Goal: Task Accomplishment & Management: Complete application form

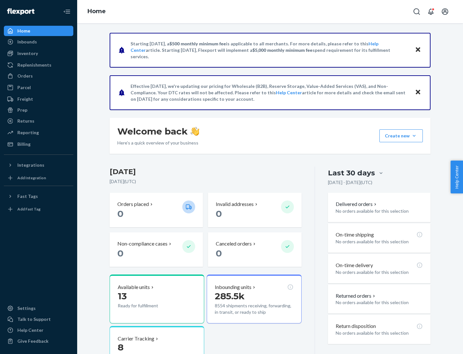
click at [414, 136] on button "Create new Create new inbound Create new order Create new product" at bounding box center [401, 135] width 43 height 13
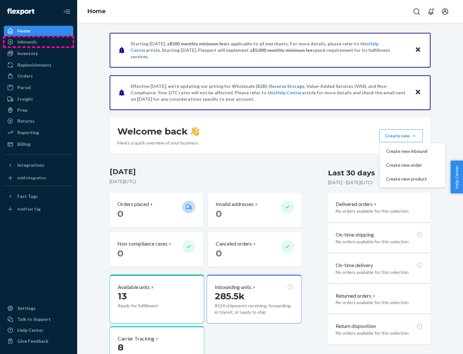
click at [39, 42] on div "Inbounds" at bounding box center [39, 41] width 68 height 9
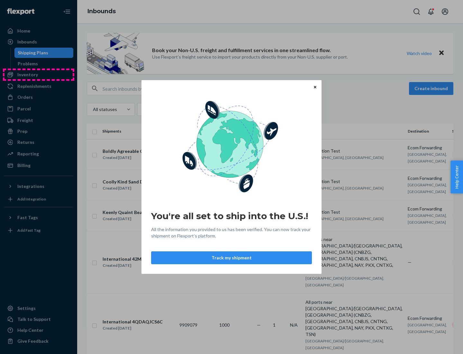
click at [39, 75] on div "You're all set to ship into the U.S.! All the information you provided to us ha…" at bounding box center [231, 177] width 463 height 354
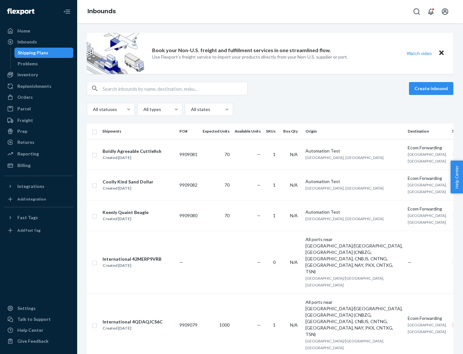
click at [270, 12] on div "Inbounds" at bounding box center [270, 11] width 386 height 23
click at [270, 109] on div "All statuses All types All states" at bounding box center [270, 109] width 367 height 13
click at [32, 53] on div "Shipping Plans" at bounding box center [33, 53] width 31 height 6
click at [432, 88] on button "Create inbound" at bounding box center [431, 88] width 44 height 13
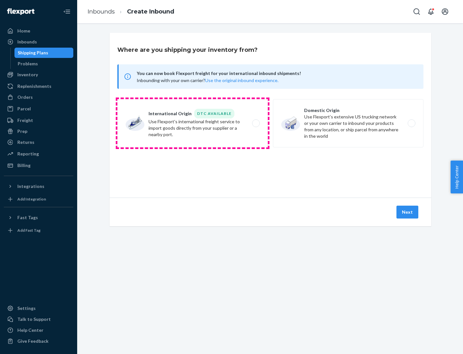
click at [193, 123] on label "International Origin DTC Available Use Flexport's international freight service…" at bounding box center [192, 123] width 151 height 48
click at [256, 123] on input "International Origin DTC Available Use Flexport's international freight service…" at bounding box center [258, 123] width 4 height 4
radio input "true"
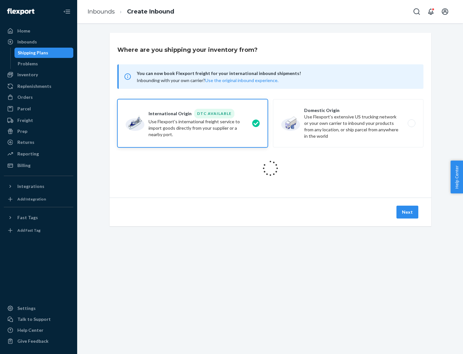
click at [271, 168] on icon at bounding box center [271, 168] width 20 height 20
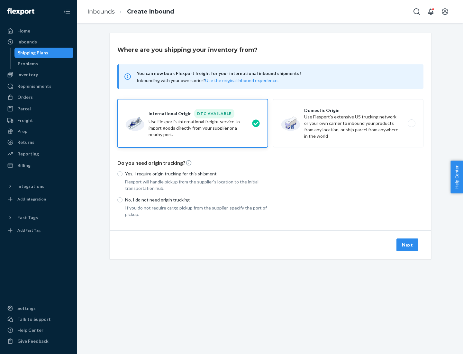
click at [197, 173] on p "Yes, I require origin trucking for this shipment" at bounding box center [196, 174] width 143 height 6
click at [123, 173] on input "Yes, I require origin trucking for this shipment" at bounding box center [119, 173] width 5 height 5
radio input "true"
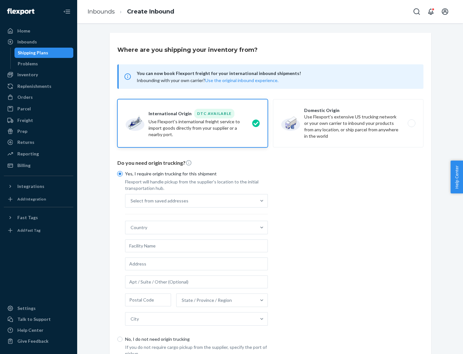
scroll to position [12, 0]
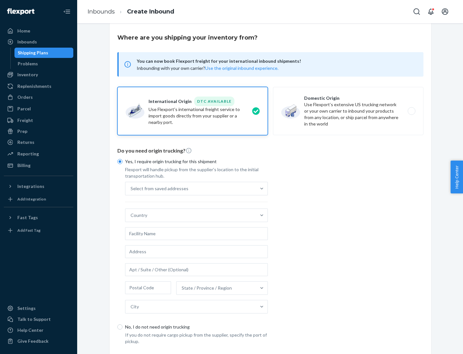
click at [191, 188] on div "Select from saved addresses" at bounding box center [190, 188] width 131 height 13
click at [131, 188] on input "Select from saved addresses" at bounding box center [131, 188] width 1 height 6
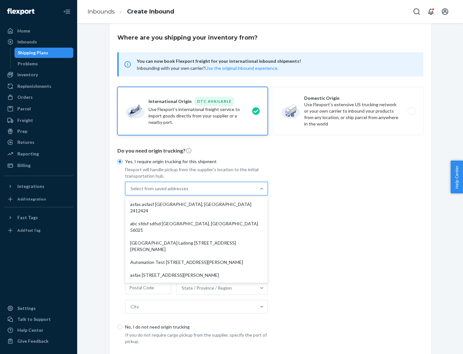
scroll to position [28, 0]
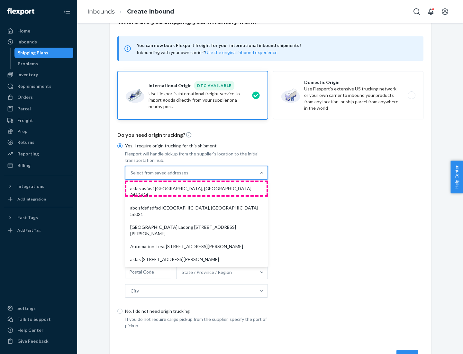
click at [197, 188] on div "asfas asfasf [GEOGRAPHIC_DATA], [GEOGRAPHIC_DATA] 2412424" at bounding box center [196, 191] width 140 height 19
click at [131, 176] on input "option asfas asfasf [GEOGRAPHIC_DATA], [GEOGRAPHIC_DATA] 2412424 focused, 1 of …" at bounding box center [131, 173] width 1 height 6
type input "asfas"
type input "asfasf"
type input "2412424"
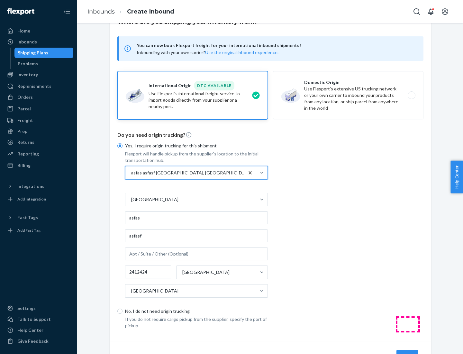
scroll to position [60, 0]
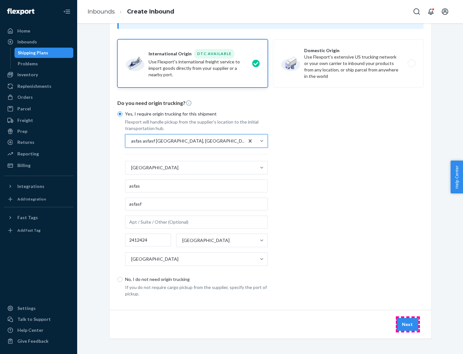
click at [408, 324] on button "Next" at bounding box center [408, 324] width 22 height 13
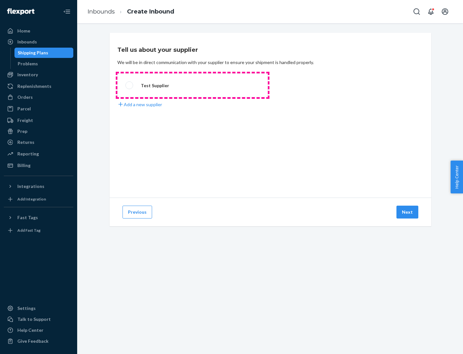
click at [193, 85] on label "Test Supplier" at bounding box center [192, 85] width 151 height 24
click at [130, 85] on input "Test Supplier" at bounding box center [127, 85] width 4 height 4
radio input "true"
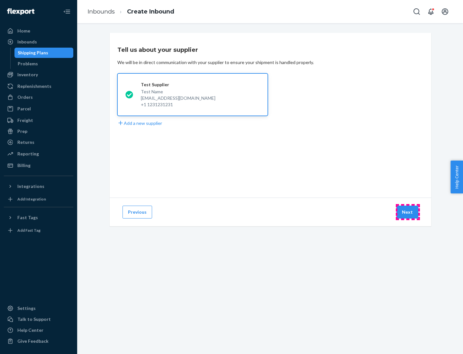
click at [408, 212] on button "Next" at bounding box center [408, 212] width 22 height 13
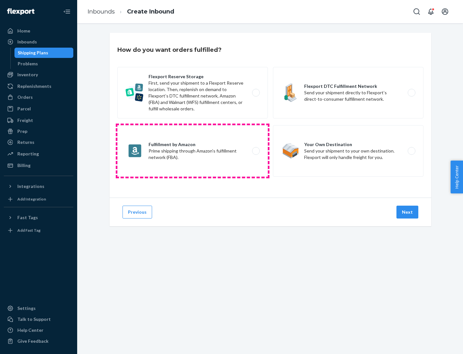
click at [193, 151] on label "Fulfillment by Amazon Prime shipping through Amazon’s fulfillment network (FBA)." at bounding box center [192, 150] width 151 height 51
click at [256, 151] on input "Fulfillment by Amazon Prime shipping through Amazon’s fulfillment network (FBA)." at bounding box center [258, 151] width 4 height 4
radio input "true"
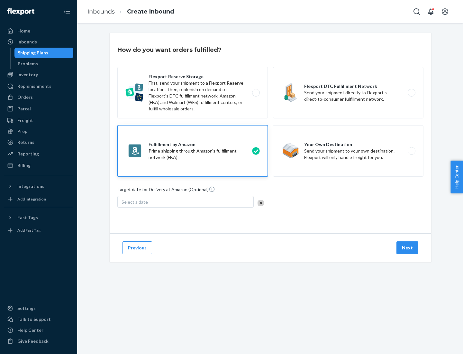
click at [408, 248] on button "Next" at bounding box center [408, 247] width 22 height 13
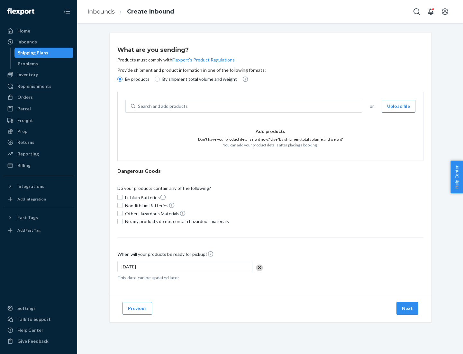
click at [198, 79] on p "By shipment total volume and weight" at bounding box center [199, 79] width 75 height 6
click at [160, 79] on input "By shipment total volume and weight" at bounding box center [157, 79] width 5 height 5
radio input "true"
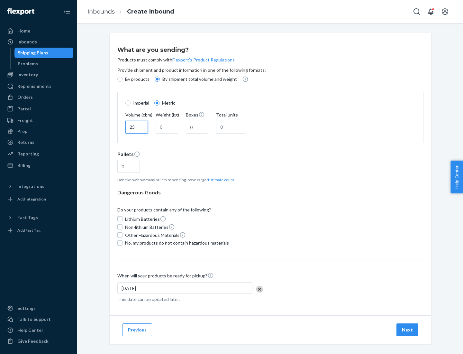
type input "25"
type input "100"
type input "50"
type input "500"
click at [220, 180] on button "Estimate count" at bounding box center [221, 179] width 26 height 5
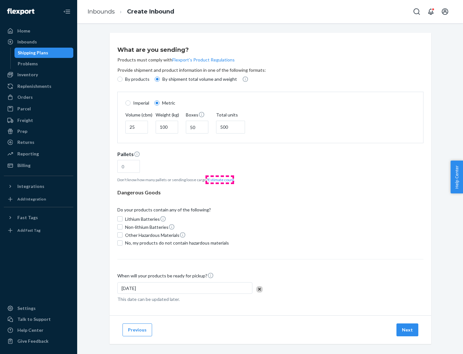
type input "16"
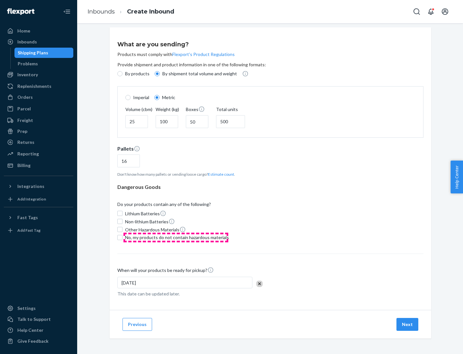
click at [176, 237] on span "No, my products do not contain hazardous materials" at bounding box center [177, 237] width 104 height 6
click at [123, 237] on input "No, my products do not contain hazardous materials" at bounding box center [119, 237] width 5 height 5
checkbox input "true"
click at [408, 324] on button "Next" at bounding box center [408, 324] width 22 height 13
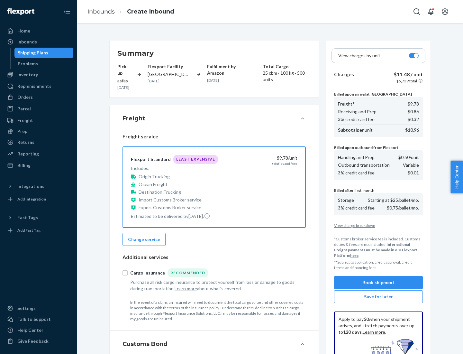
scroll to position [94, 0]
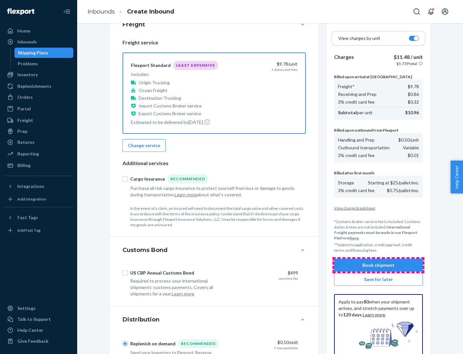
click at [379, 265] on button "Book shipment" at bounding box center [378, 265] width 89 height 13
